Goal: Task Accomplishment & Management: Use online tool/utility

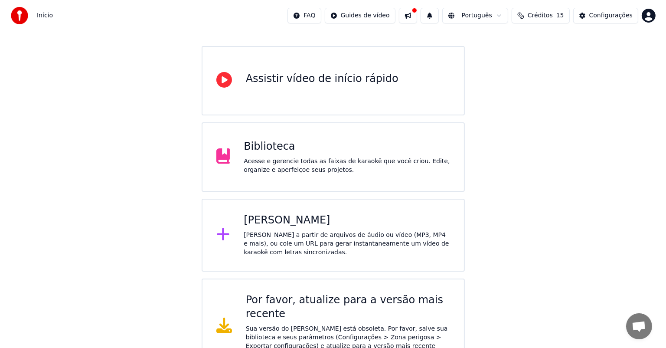
scroll to position [69, 0]
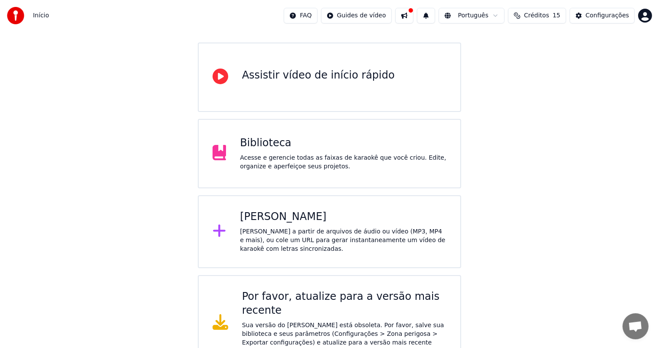
click at [285, 226] on div "Criar Karaokê Crie karaokê a partir de arquivos de áudio ou vídeo (MP3, MP4 e m…" at bounding box center [343, 231] width 206 height 43
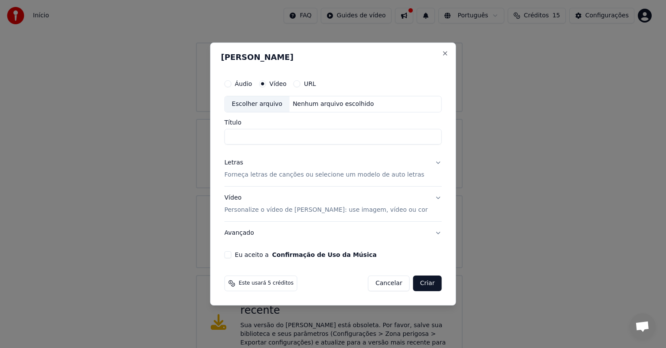
click at [262, 103] on div "Escolher arquivo" at bounding box center [257, 104] width 65 height 16
type input "**********"
click at [432, 163] on button "Letras Forneça letras de canções ou selecione um modelo de auto letras" at bounding box center [333, 168] width 217 height 35
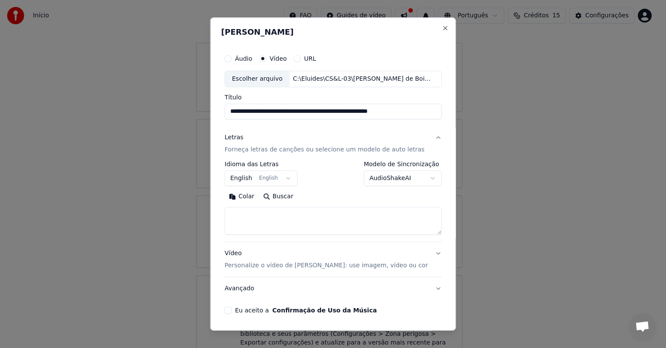
click at [285, 179] on button "English English" at bounding box center [261, 178] width 73 height 16
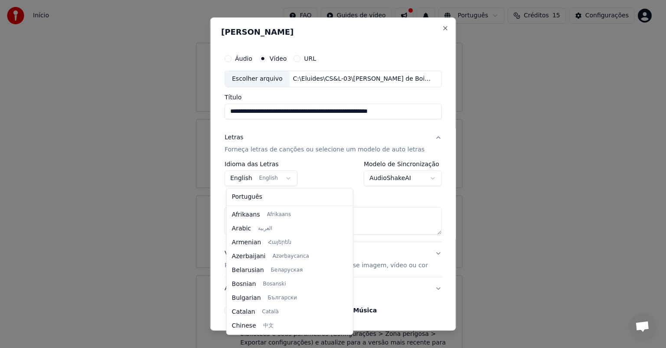
scroll to position [69, 0]
select select "**"
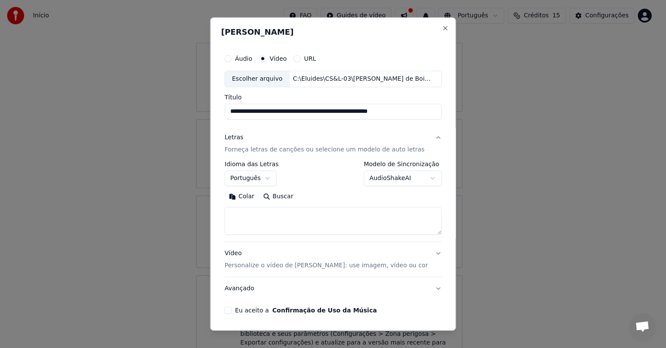
click at [245, 216] on textarea at bounding box center [333, 221] width 217 height 28
paste textarea "**********"
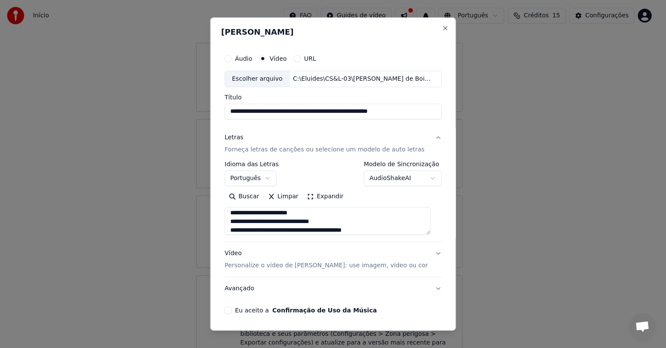
scroll to position [301, 0]
type textarea "**********"
click at [428, 253] on button "Vídeo Personalize o vídeo de karaokê: use imagem, vídeo ou cor" at bounding box center [333, 259] width 217 height 35
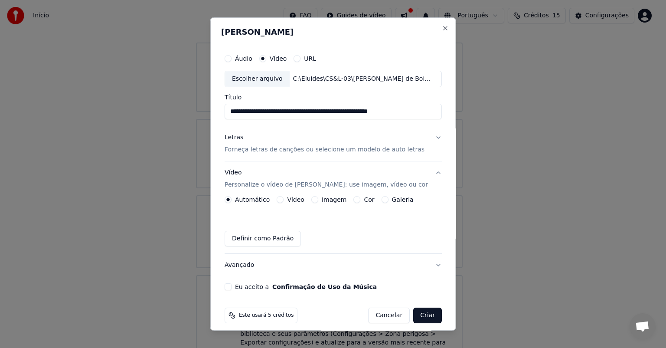
click at [381, 200] on button "Galeria" at bounding box center [384, 199] width 7 height 7
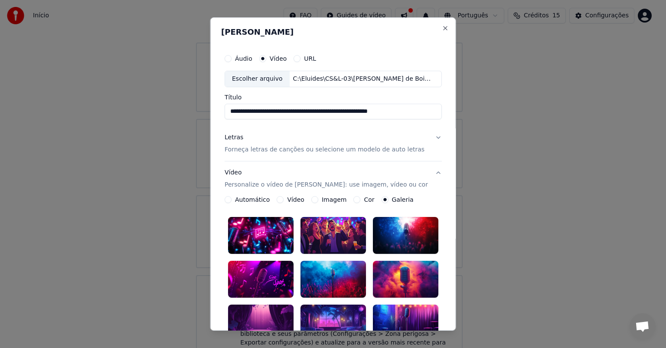
scroll to position [130, 0]
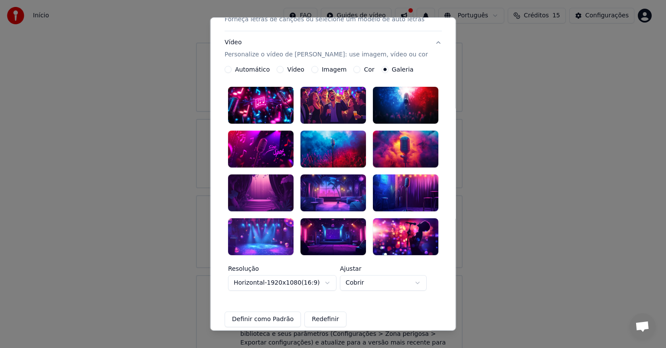
click at [396, 142] on div at bounding box center [405, 149] width 65 height 37
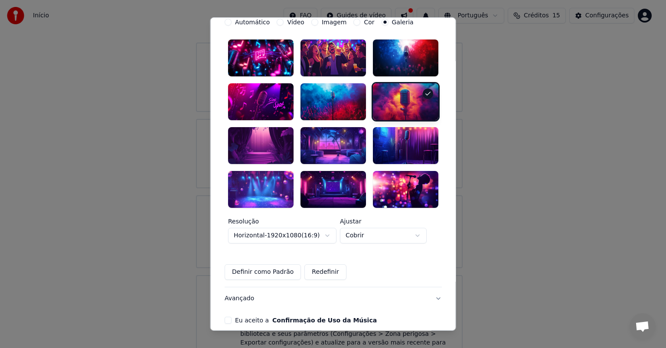
scroll to position [209, 0]
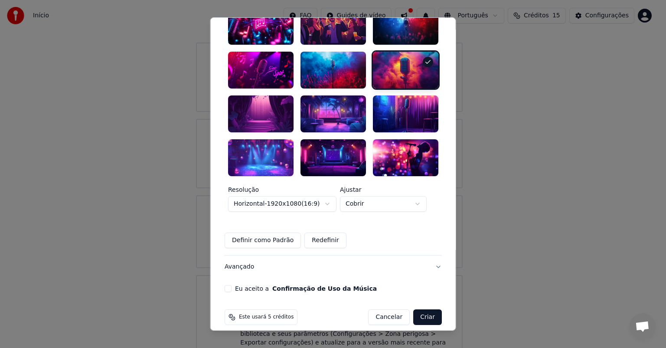
click at [231, 285] on button "Eu aceito a Confirmação de Uso da Música" at bounding box center [228, 288] width 7 height 7
click at [418, 196] on body "**********" at bounding box center [329, 150] width 659 height 439
click at [418, 309] on button "Criar" at bounding box center [427, 317] width 29 height 16
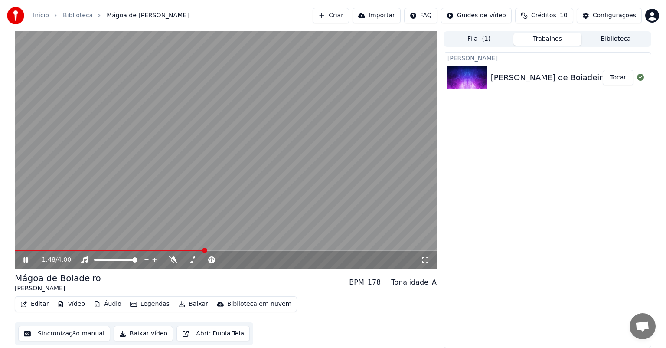
click at [25, 260] on icon at bounding box center [32, 259] width 20 height 7
click at [24, 258] on icon at bounding box center [25, 260] width 5 height 6
click at [327, 250] on span at bounding box center [226, 250] width 422 height 2
click at [362, 249] on video at bounding box center [226, 149] width 422 height 237
click at [388, 249] on span at bounding box center [226, 250] width 422 height 2
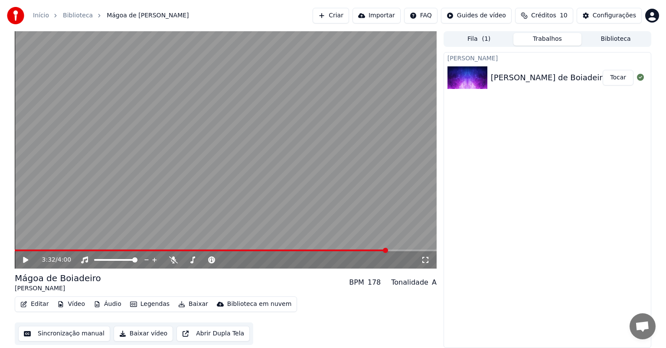
click at [111, 202] on video at bounding box center [226, 149] width 422 height 237
click at [369, 249] on span at bounding box center [203, 250] width 376 height 2
click at [357, 249] on video at bounding box center [226, 149] width 422 height 237
click at [23, 258] on icon at bounding box center [25, 260] width 5 height 6
click at [309, 251] on span at bounding box center [198, 250] width 367 height 2
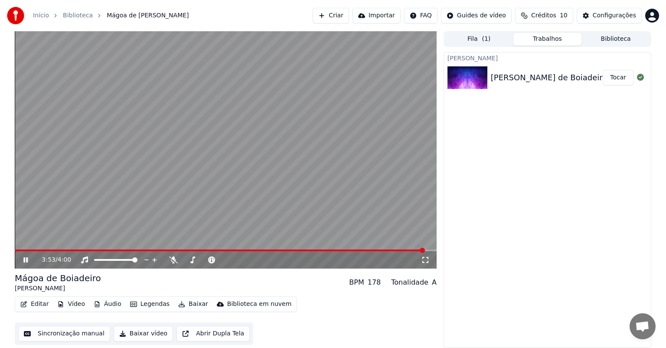
click at [187, 304] on button "Baixar" at bounding box center [193, 304] width 37 height 12
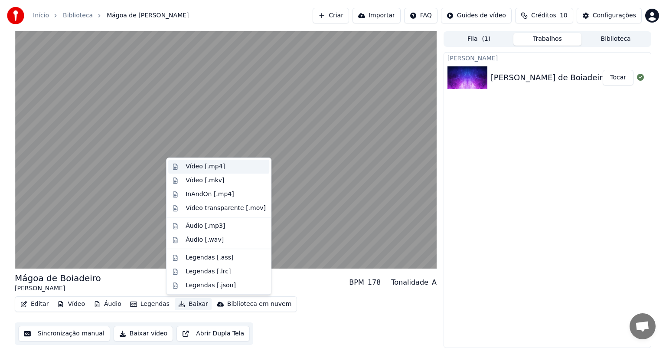
click at [201, 163] on div "Vídeo [.mp4]" at bounding box center [205, 166] width 39 height 9
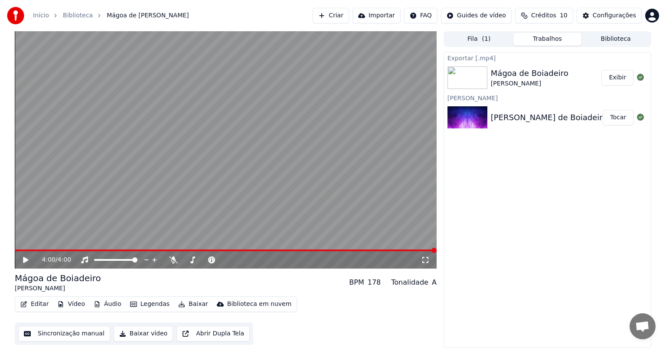
click at [137, 332] on button "Baixar vídeo" at bounding box center [143, 334] width 59 height 16
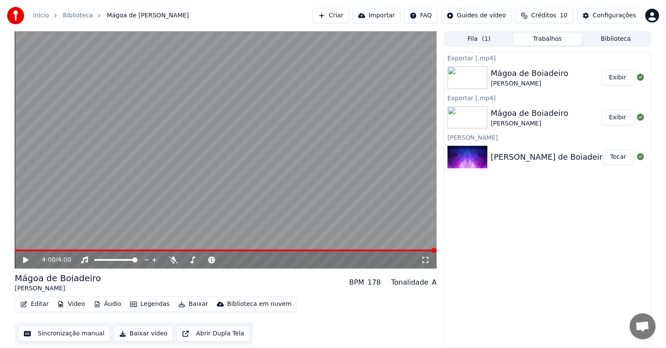
click at [621, 79] on button "Exibir" at bounding box center [618, 78] width 32 height 16
click at [619, 117] on button "Exibir" at bounding box center [618, 118] width 32 height 16
